Goal: Transaction & Acquisition: Book appointment/travel/reservation

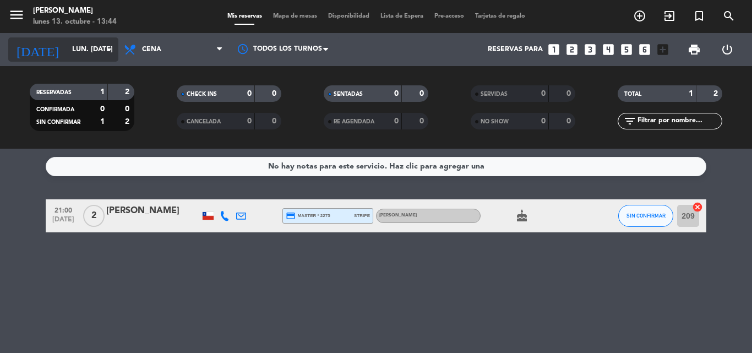
click at [109, 54] on icon "arrow_drop_down" at bounding box center [108, 49] width 13 height 13
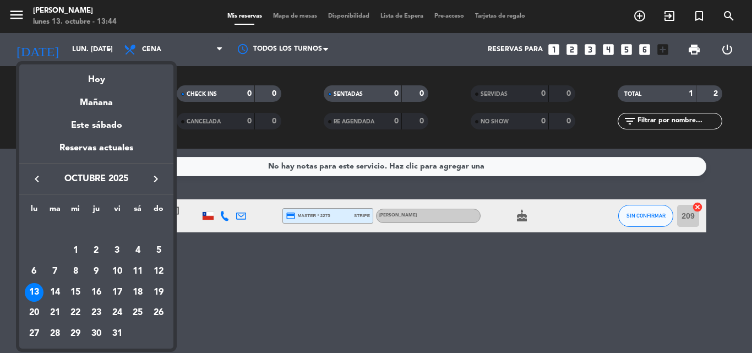
click at [156, 177] on icon "keyboard_arrow_right" at bounding box center [155, 178] width 13 height 13
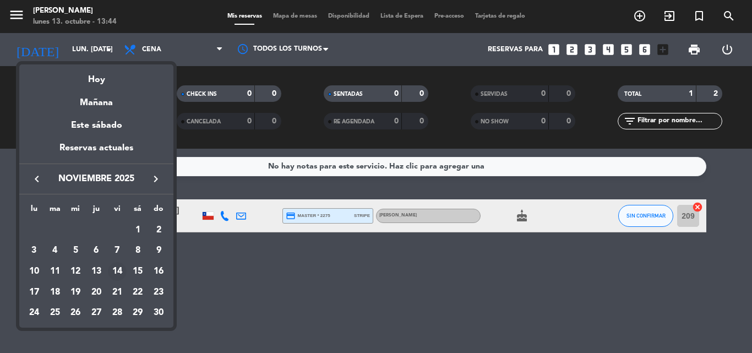
click at [119, 271] on div "14" at bounding box center [117, 271] width 19 height 19
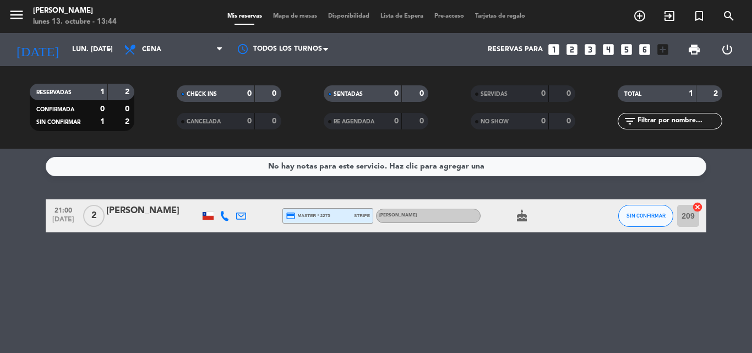
type input "vie. [DATE]"
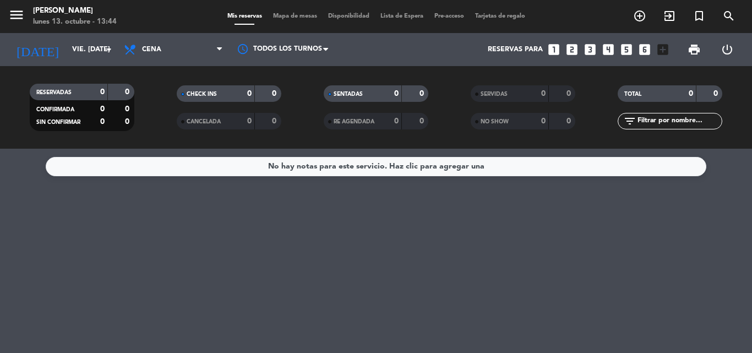
click at [263, 230] on div "No hay notas para este servicio. Haz clic para agregar una" at bounding box center [376, 251] width 752 height 204
click at [294, 13] on span "Mapa de mesas" at bounding box center [295, 16] width 55 height 6
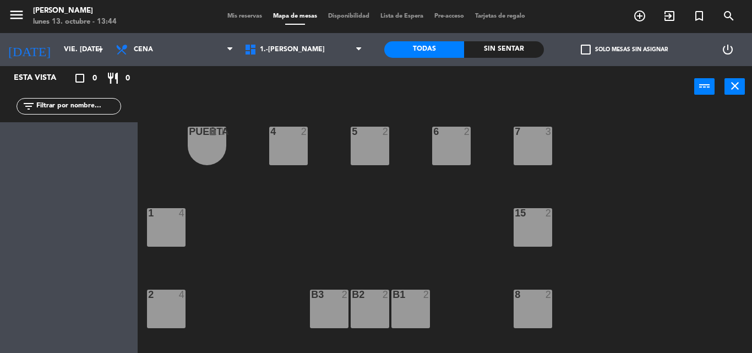
click at [171, 223] on div "1 4" at bounding box center [166, 227] width 39 height 39
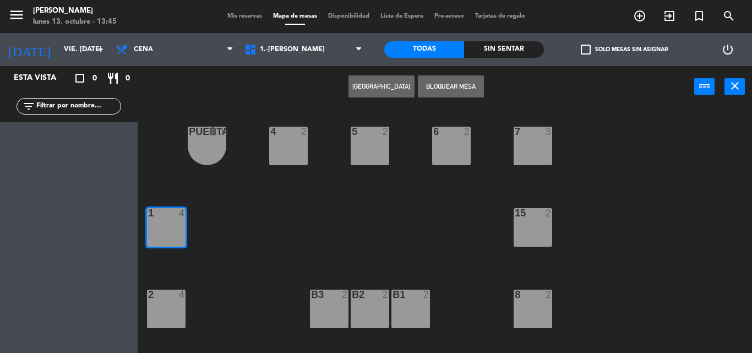
click at [366, 85] on button "[GEOGRAPHIC_DATA]" at bounding box center [381, 86] width 66 height 22
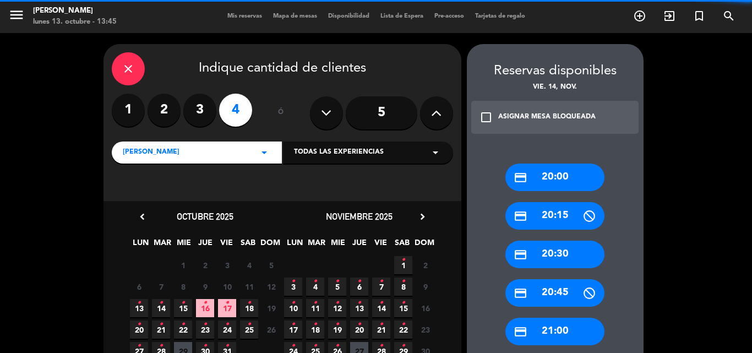
click at [385, 116] on input "5" at bounding box center [382, 112] width 72 height 33
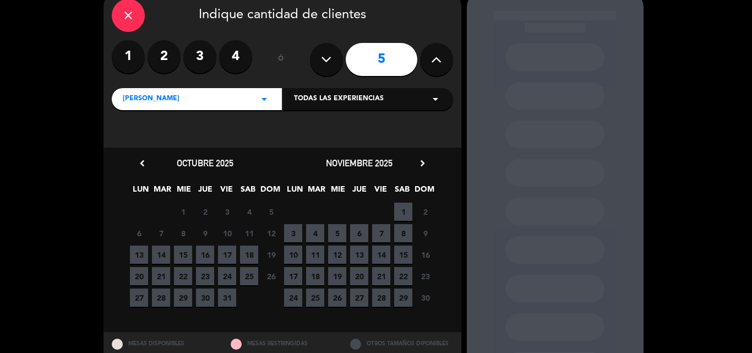
scroll to position [55, 0]
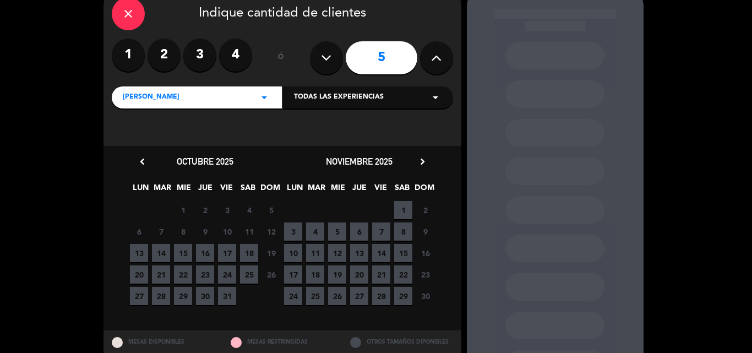
click at [384, 254] on span "14" at bounding box center [381, 253] width 18 height 18
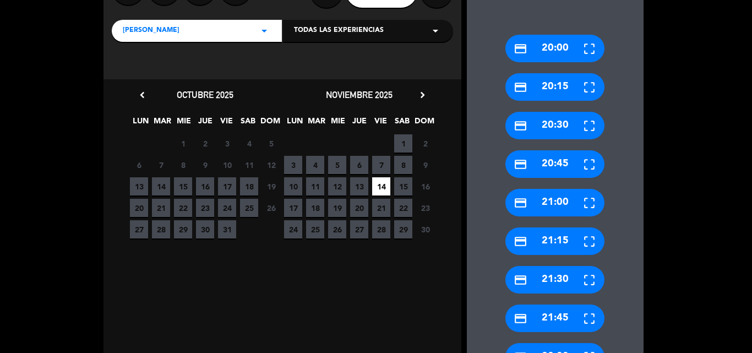
scroll to position [99, 0]
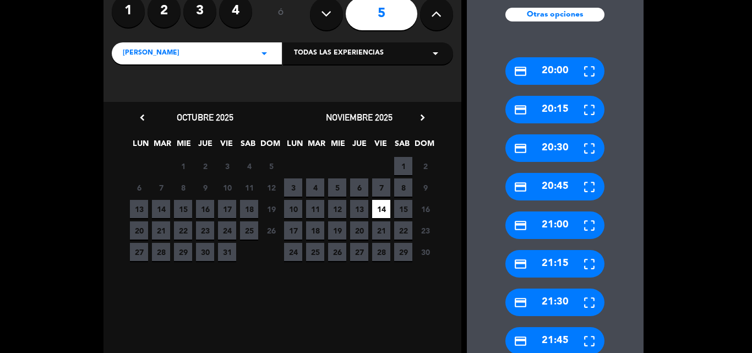
click at [562, 72] on div "credit_card 20:00" at bounding box center [554, 71] width 99 height 28
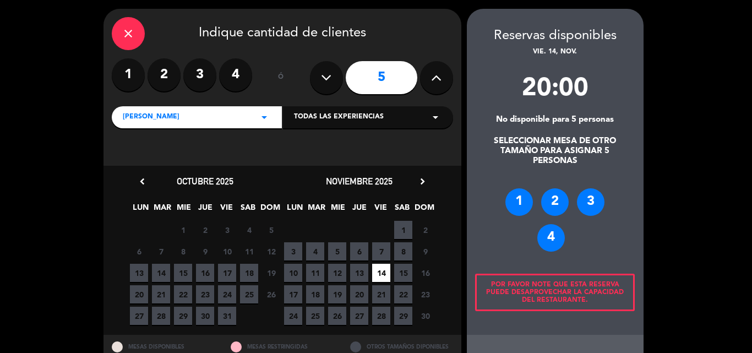
scroll to position [0, 0]
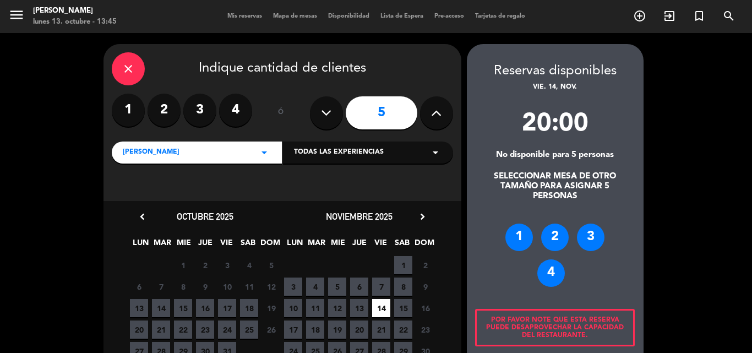
click at [553, 274] on div "4" at bounding box center [551, 273] width 28 height 28
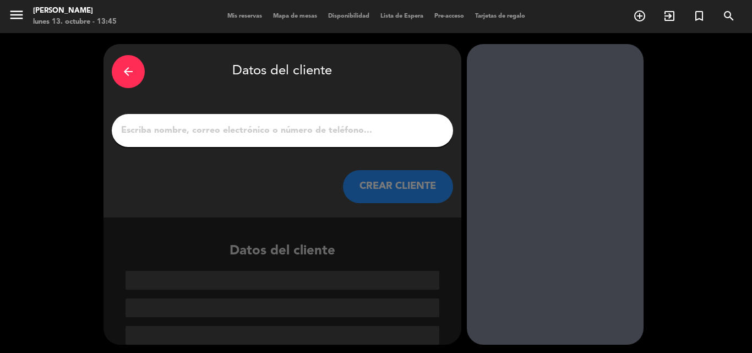
click at [264, 128] on input "1" at bounding box center [282, 130] width 325 height 15
click at [207, 137] on input "1" at bounding box center [282, 130] width 325 height 15
click at [200, 128] on input "1" at bounding box center [282, 130] width 325 height 15
click at [175, 137] on input "1" at bounding box center [282, 130] width 325 height 15
paste input "[PERSON_NAME]"
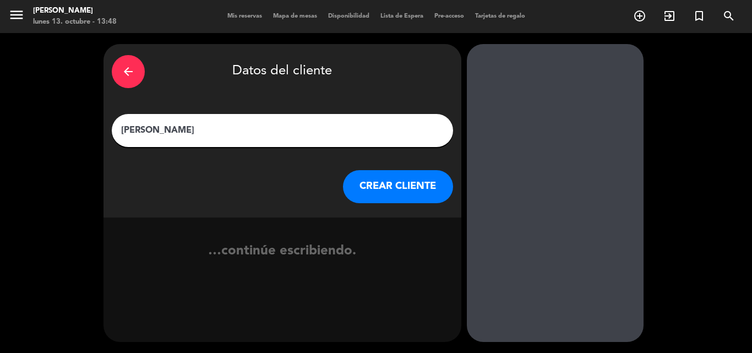
type input "[PERSON_NAME]"
click at [404, 189] on button "CREAR CLIENTE" at bounding box center [398, 186] width 110 height 33
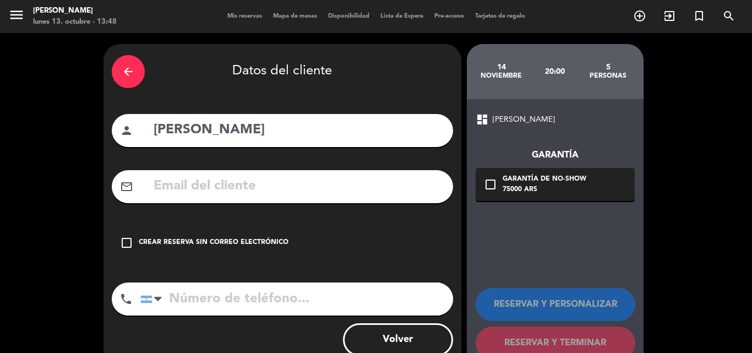
click at [190, 188] on input "text" at bounding box center [298, 186] width 292 height 23
paste input "[PERSON_NAME][EMAIL_ADDRESS][PERSON_NAME][DOMAIN_NAME]"
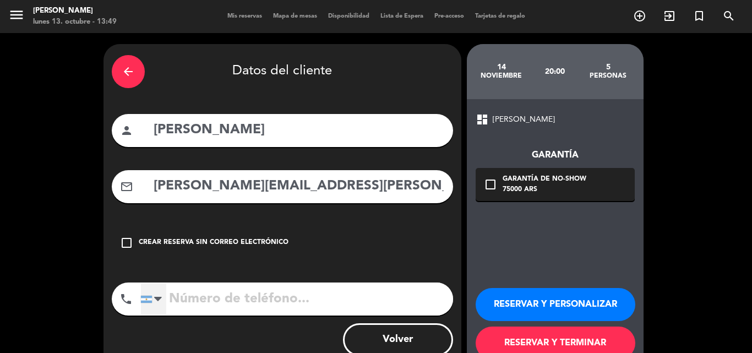
type input "[PERSON_NAME][EMAIL_ADDRESS][PERSON_NAME][DOMAIN_NAME]"
drag, startPoint x: 148, startPoint y: 299, endPoint x: 163, endPoint y: 257, distance: 44.9
click at [148, 299] on div at bounding box center [146, 299] width 11 height 7
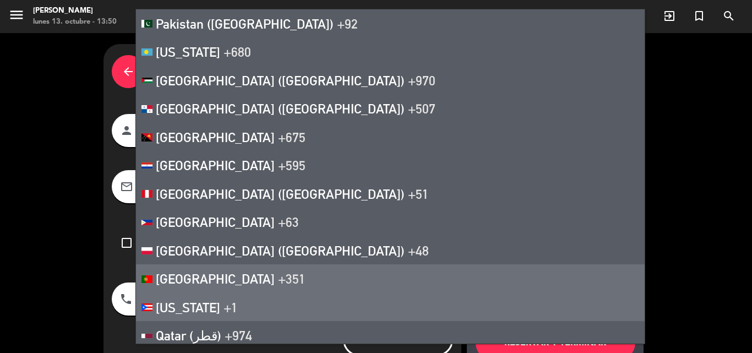
scroll to position [4754, 0]
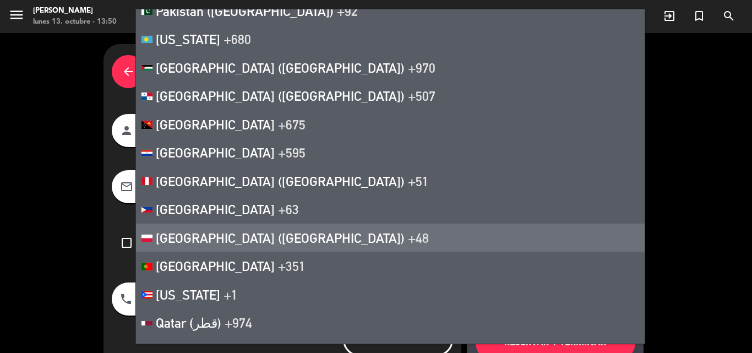
click at [541, 255] on div "dashboard [PERSON_NAME] check_box_outline_blank Garantía de no-show 75000 ARS R…" at bounding box center [555, 236] width 177 height 274
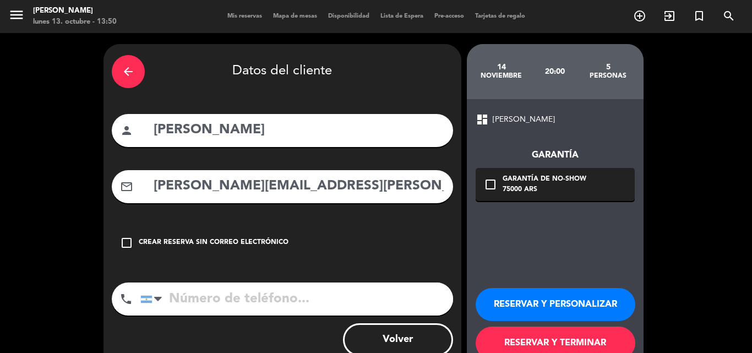
scroll to position [31, 0]
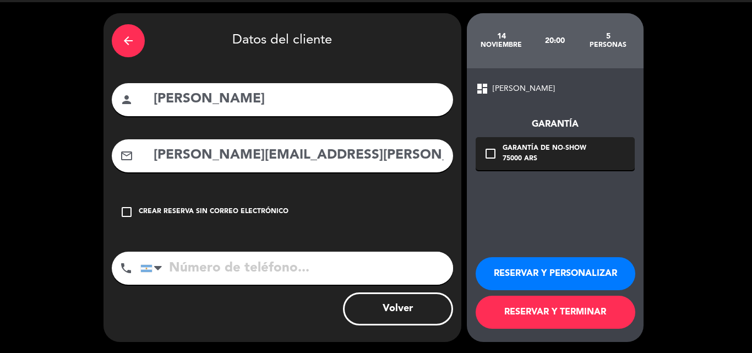
click at [599, 318] on button "RESERVAR Y TERMINAR" at bounding box center [556, 312] width 160 height 33
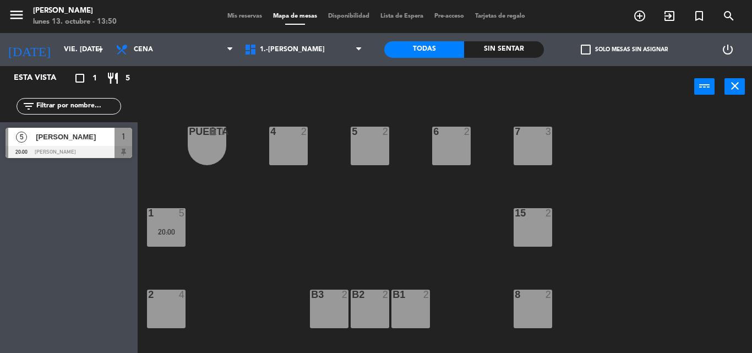
click at [69, 137] on span "[PERSON_NAME]" at bounding box center [75, 137] width 79 height 12
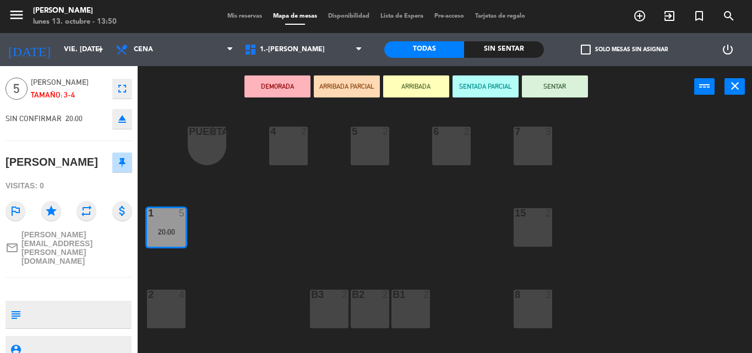
scroll to position [54, 0]
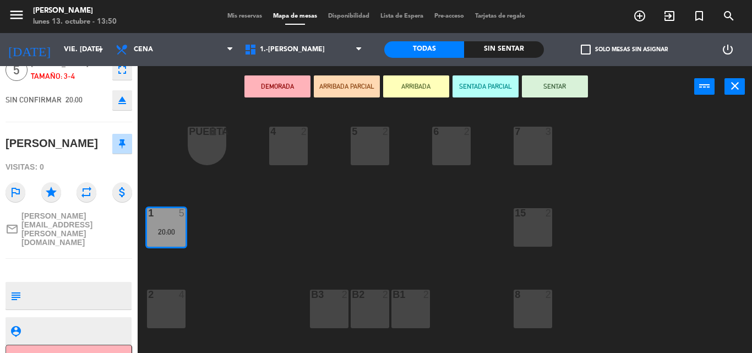
click at [68, 284] on textarea at bounding box center [77, 295] width 105 height 23
paste textarea "[PHONE_NUMBER]"
type textarea "nro cel: [PHONE_NUMBER] - De Holanda"
click at [98, 317] on div at bounding box center [77, 331] width 105 height 28
click at [112, 324] on textarea at bounding box center [77, 331] width 105 height 14
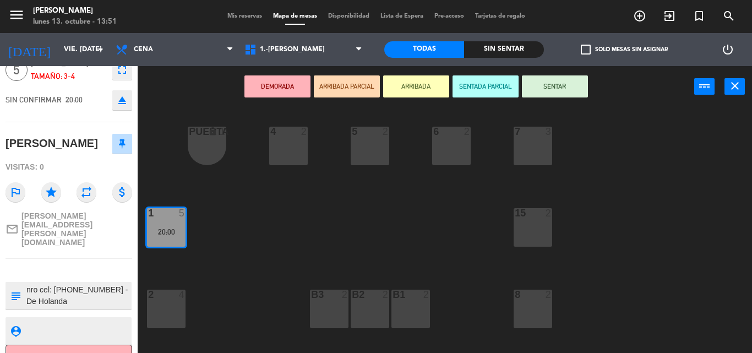
click at [282, 195] on div "4 2 5 2 6 2 7 3 PUERTA lock 1 1 5 20:00 15 2 2 4 8 2 B1 2 B2 2 B3 2 3 4 11 2 CO…" at bounding box center [448, 230] width 607 height 246
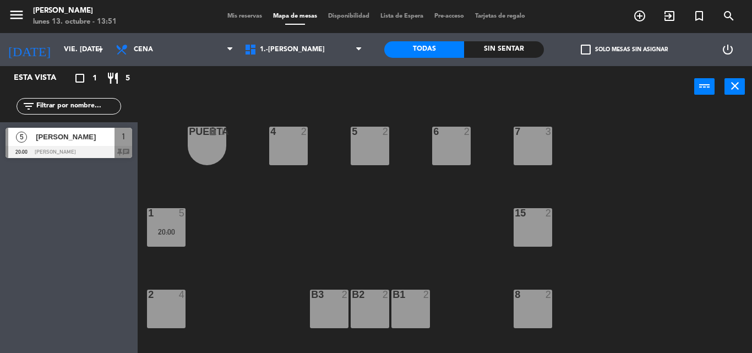
click at [94, 62] on div "[DATE] vie. [DATE] arrow_drop_down" at bounding box center [55, 49] width 110 height 33
click at [96, 54] on icon "arrow_drop_down" at bounding box center [100, 49] width 13 height 13
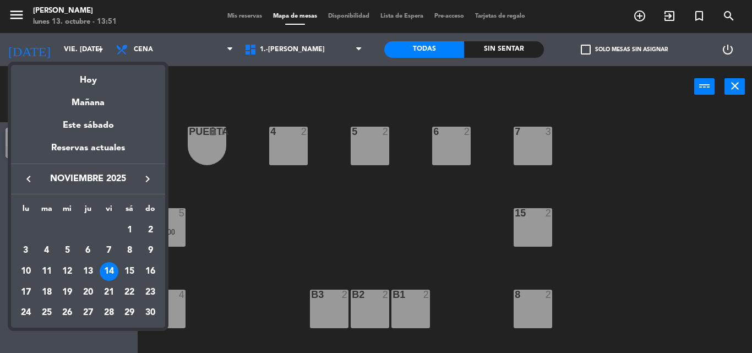
click at [29, 177] on icon "keyboard_arrow_left" at bounding box center [28, 178] width 13 height 13
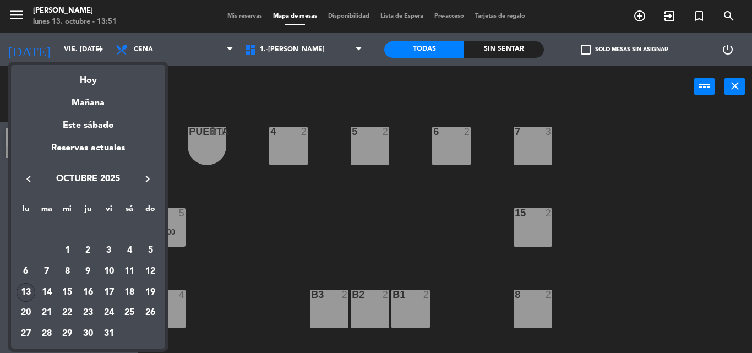
click at [29, 286] on div "13" at bounding box center [26, 292] width 19 height 19
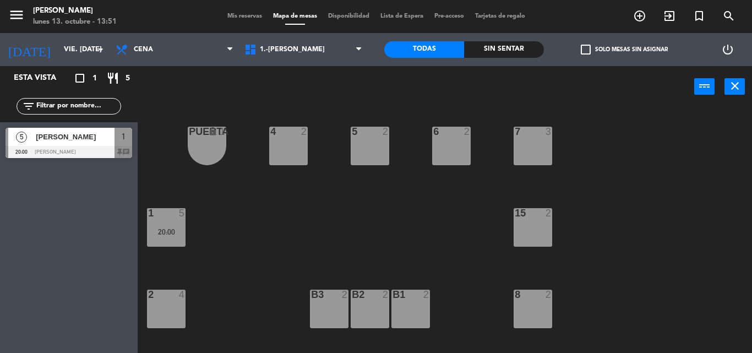
type input "lun. [DATE]"
click at [236, 184] on div "4 2 5 2 6 2 7 3 PUERTA lock 1 1 4 15 2 2 4 8 2 B1 2 B2 2 B3 2 3 4 11 2 COCINA l…" at bounding box center [448, 230] width 607 height 246
